Goal: Task Accomplishment & Management: Use online tool/utility

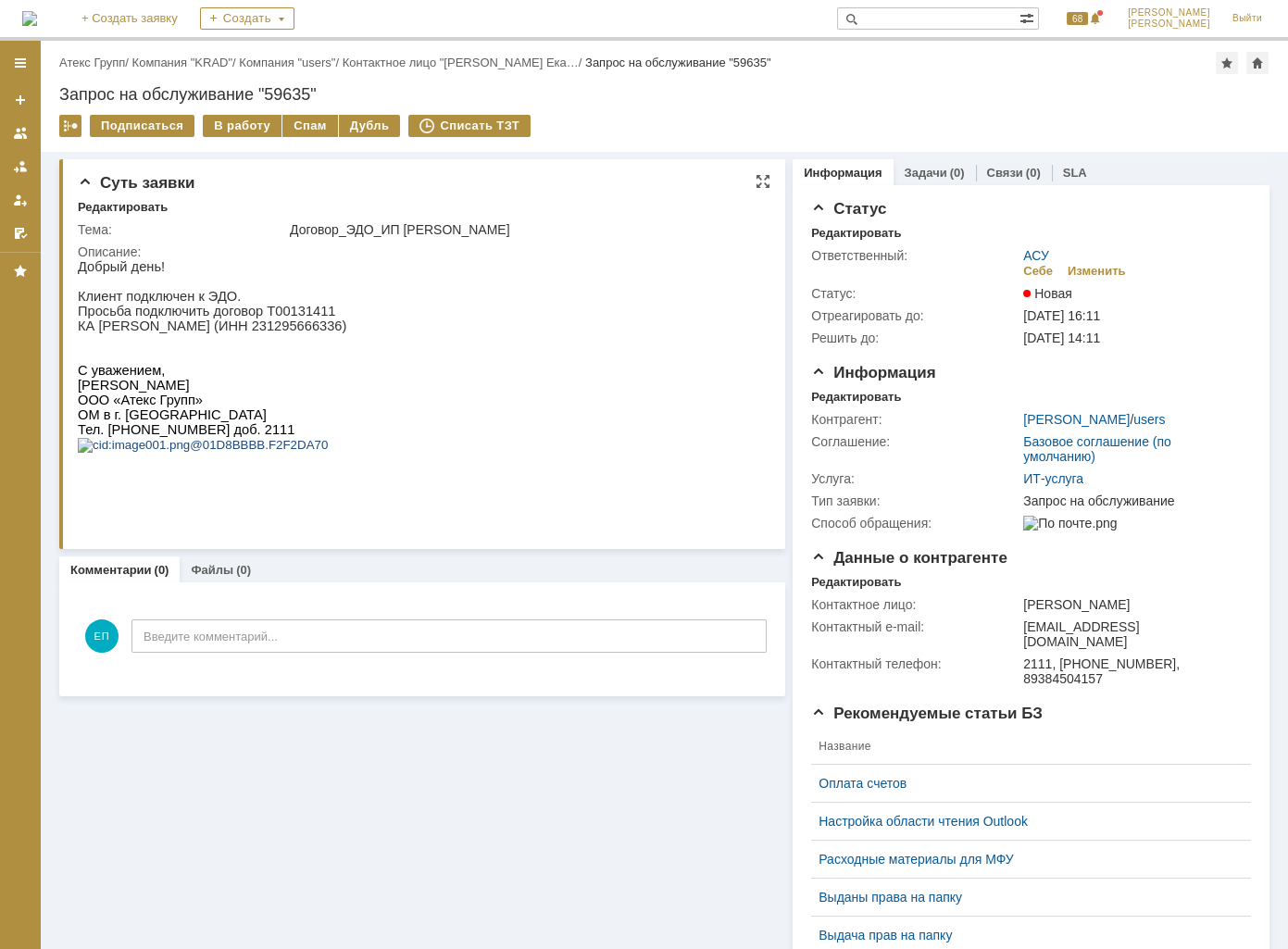
click at [345, 332] on p "КА [PERSON_NAME] (ИНН 231295666336)" at bounding box center [212, 326] width 269 height 15
copy p "231295666336"
click at [258, 127] on div "В работу" at bounding box center [242, 125] width 78 height 23
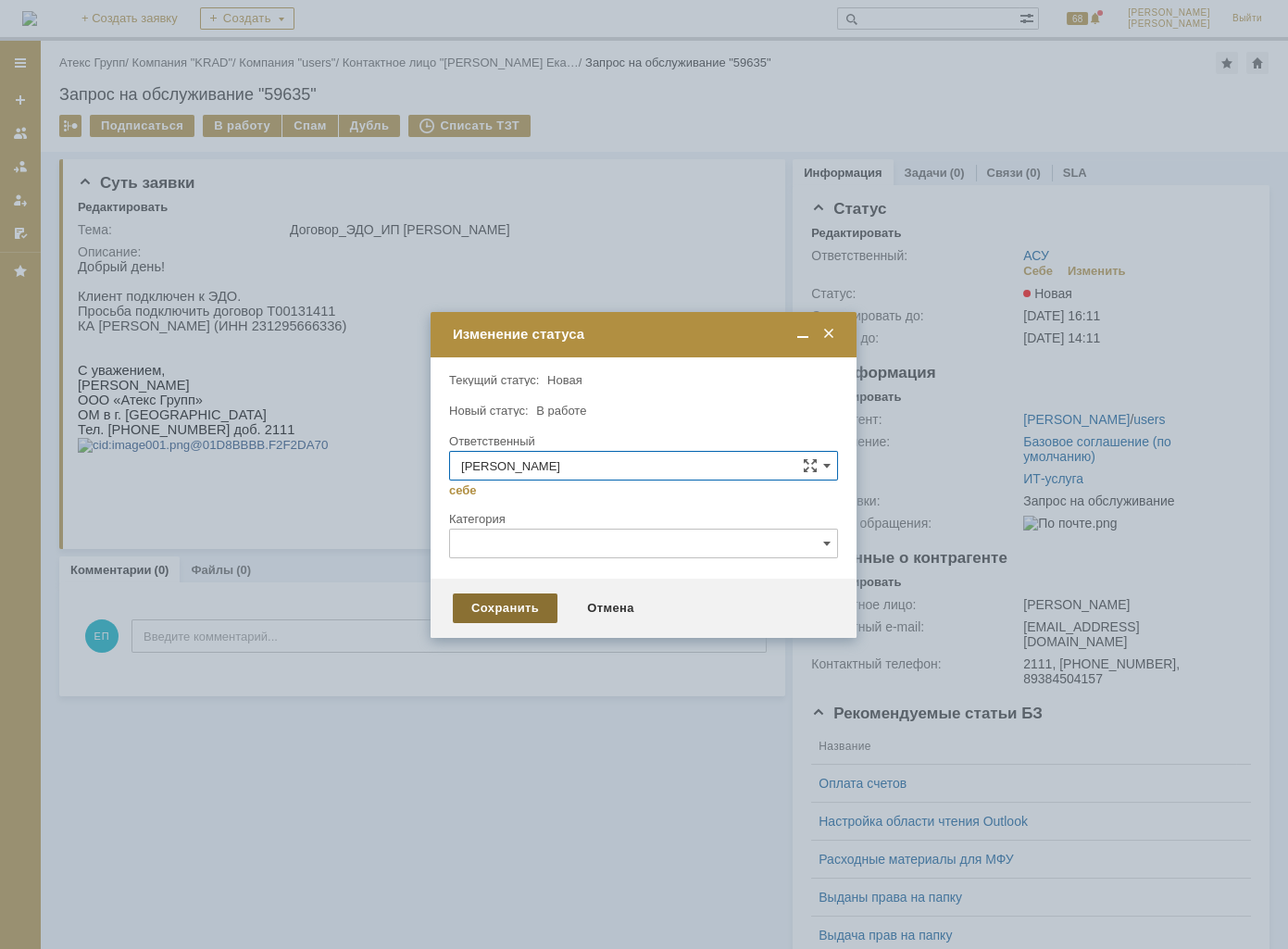
click at [496, 608] on div "Сохранить" at bounding box center [505, 609] width 105 height 29
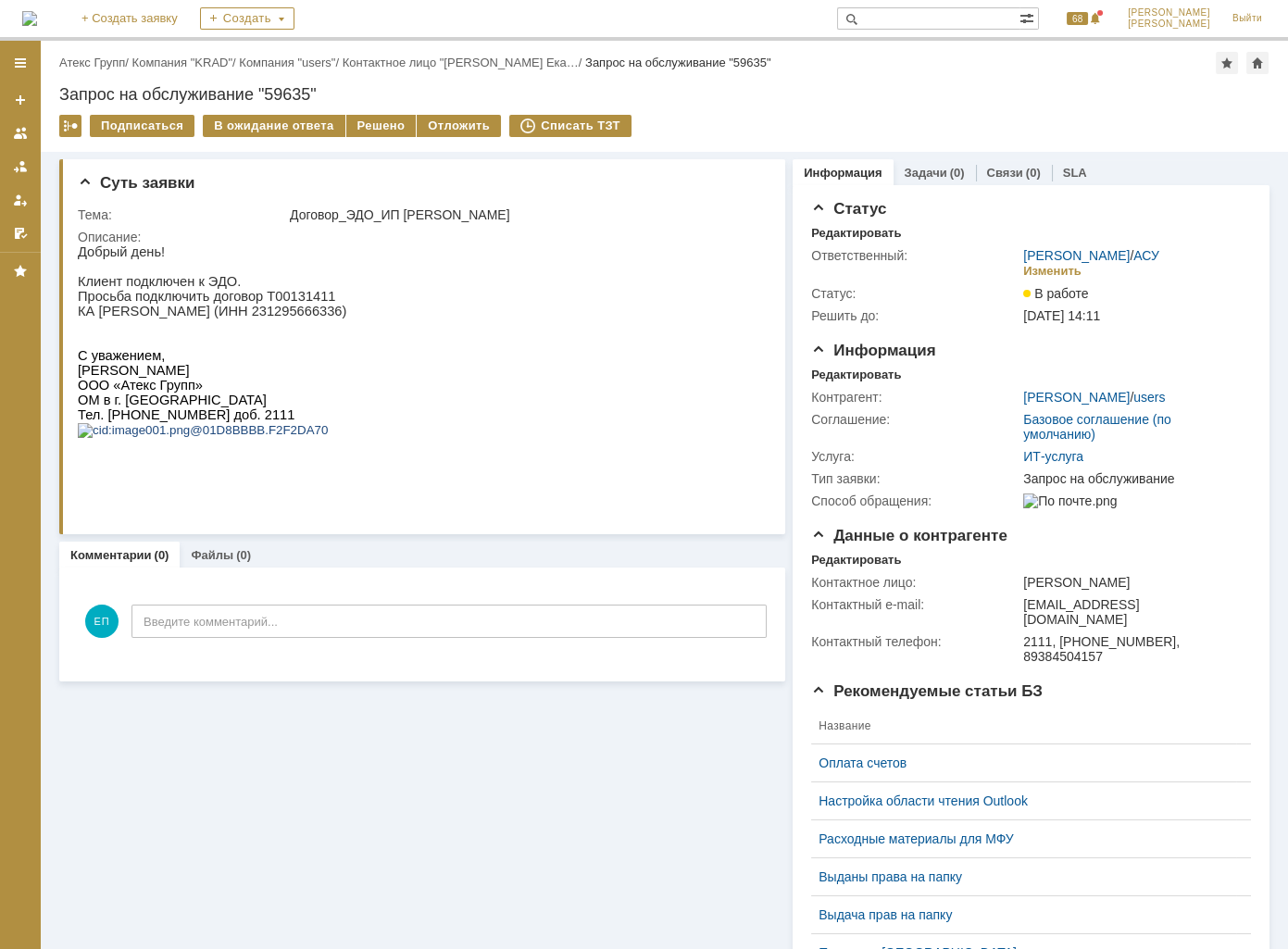
click at [287, 294] on p "Просьба подключить договор Т00131411" at bounding box center [212, 295] width 269 height 15
copy p "Т00131411"
